Goal: Task Accomplishment & Management: Use online tool/utility

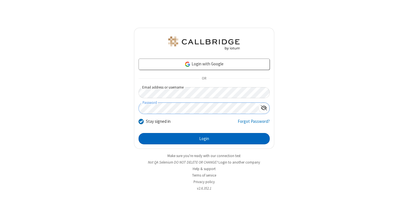
click at [204, 139] on button "Login" at bounding box center [203, 138] width 131 height 11
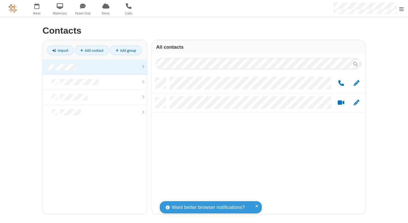
scroll to position [136, 209]
click at [95, 67] on link at bounding box center [95, 66] width 104 height 15
